Goal: Transaction & Acquisition: Purchase product/service

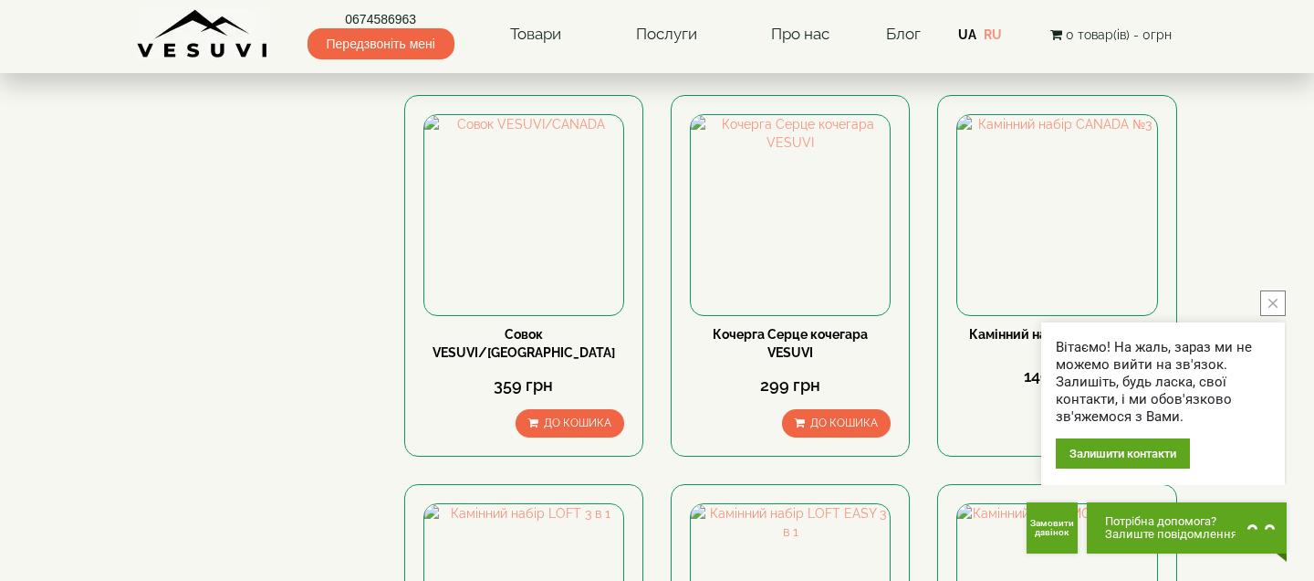
scroll to position [1505, 0]
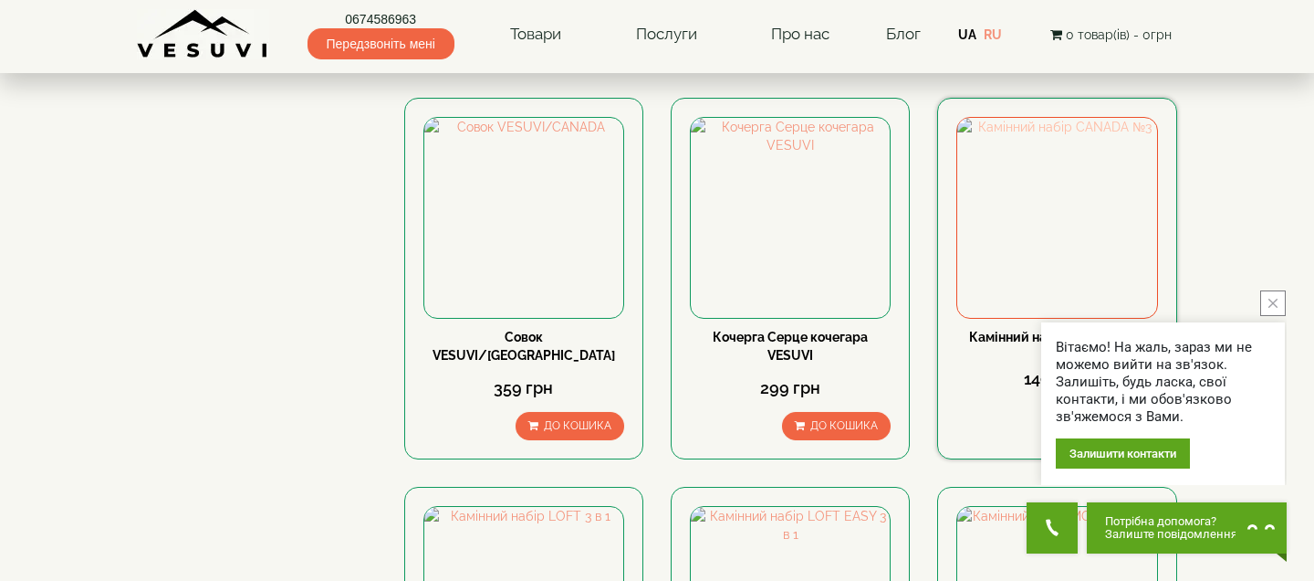
click at [1056, 200] on img at bounding box center [1057, 217] width 199 height 199
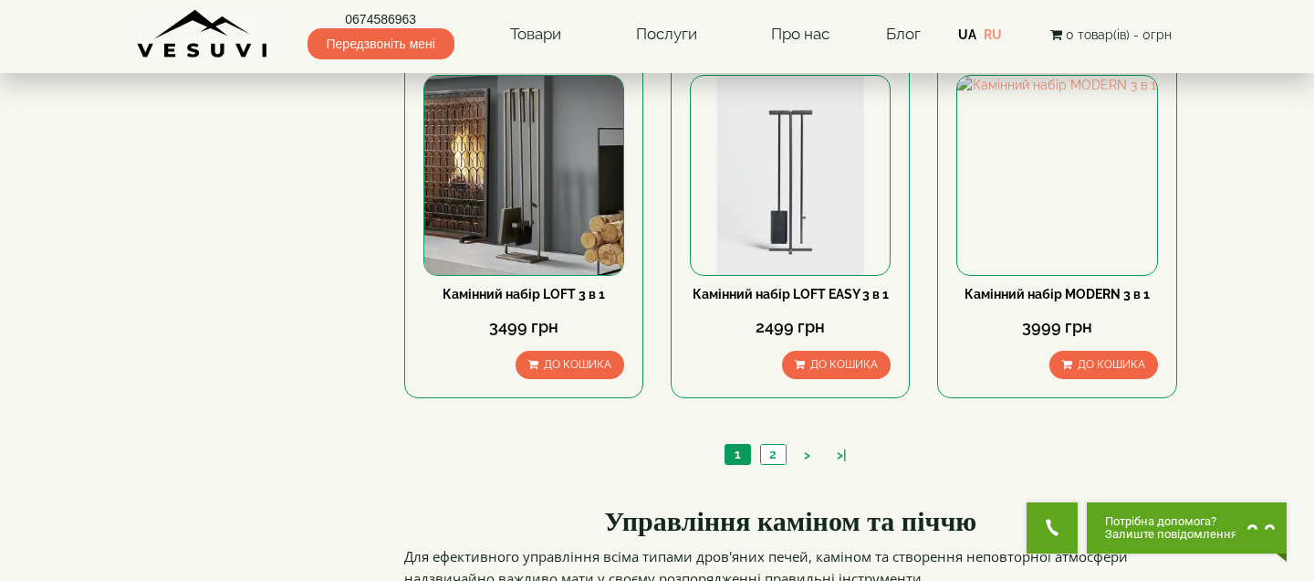
scroll to position [1940, 0]
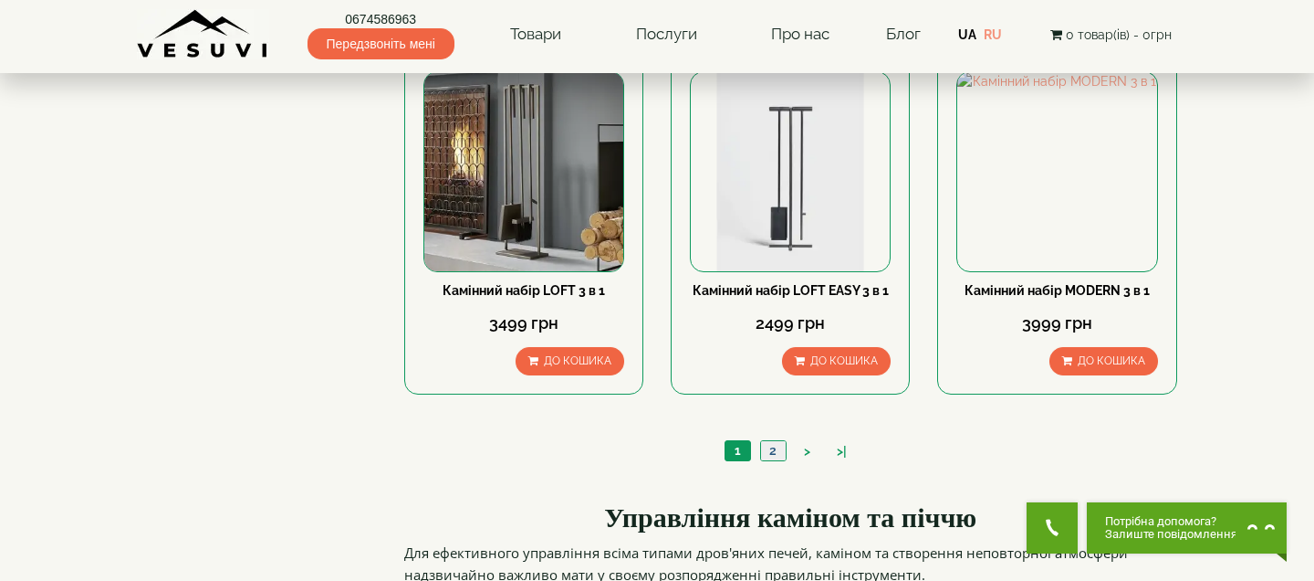
click at [772, 441] on link "2" at bounding box center [773, 450] width 26 height 19
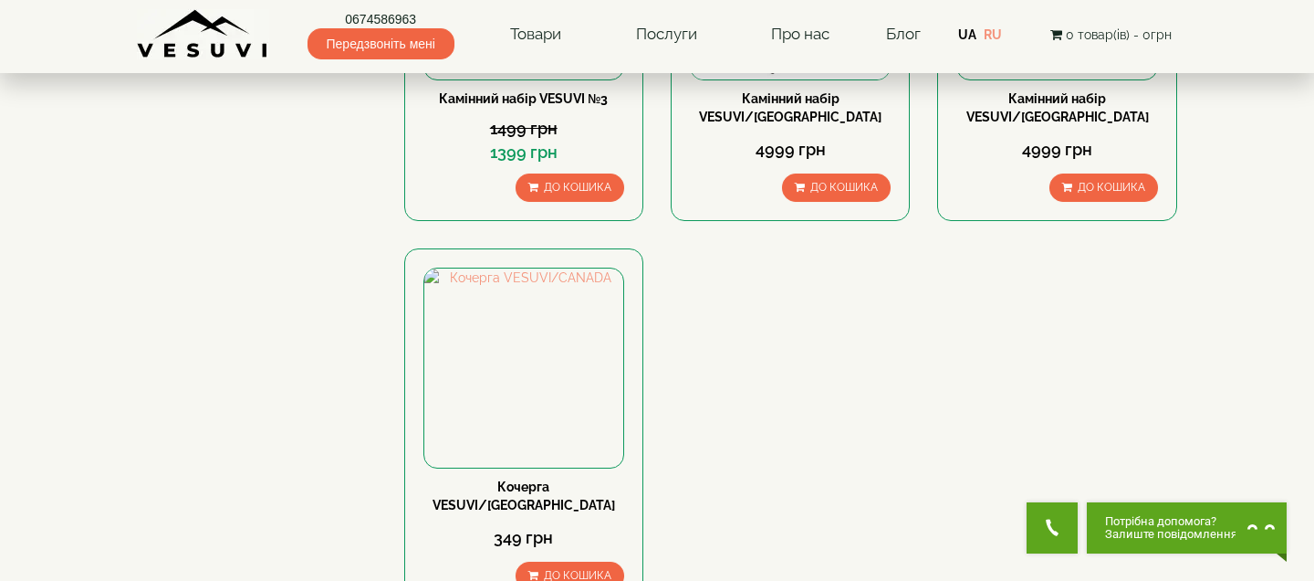
scroll to position [581, 0]
